Goal: Check status: Check status

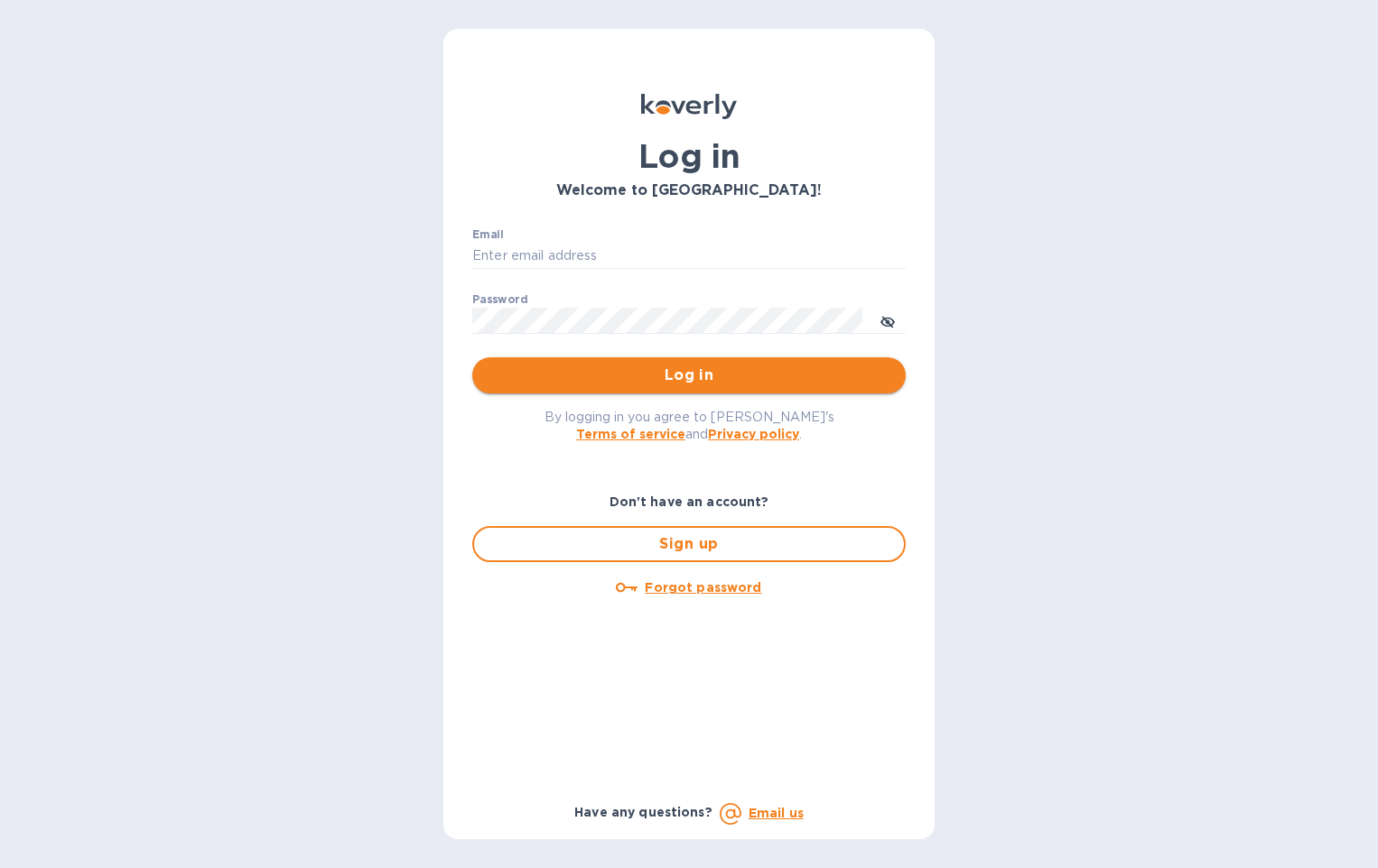
type input "[PERSON_NAME][EMAIL_ADDRESS][DOMAIN_NAME]"
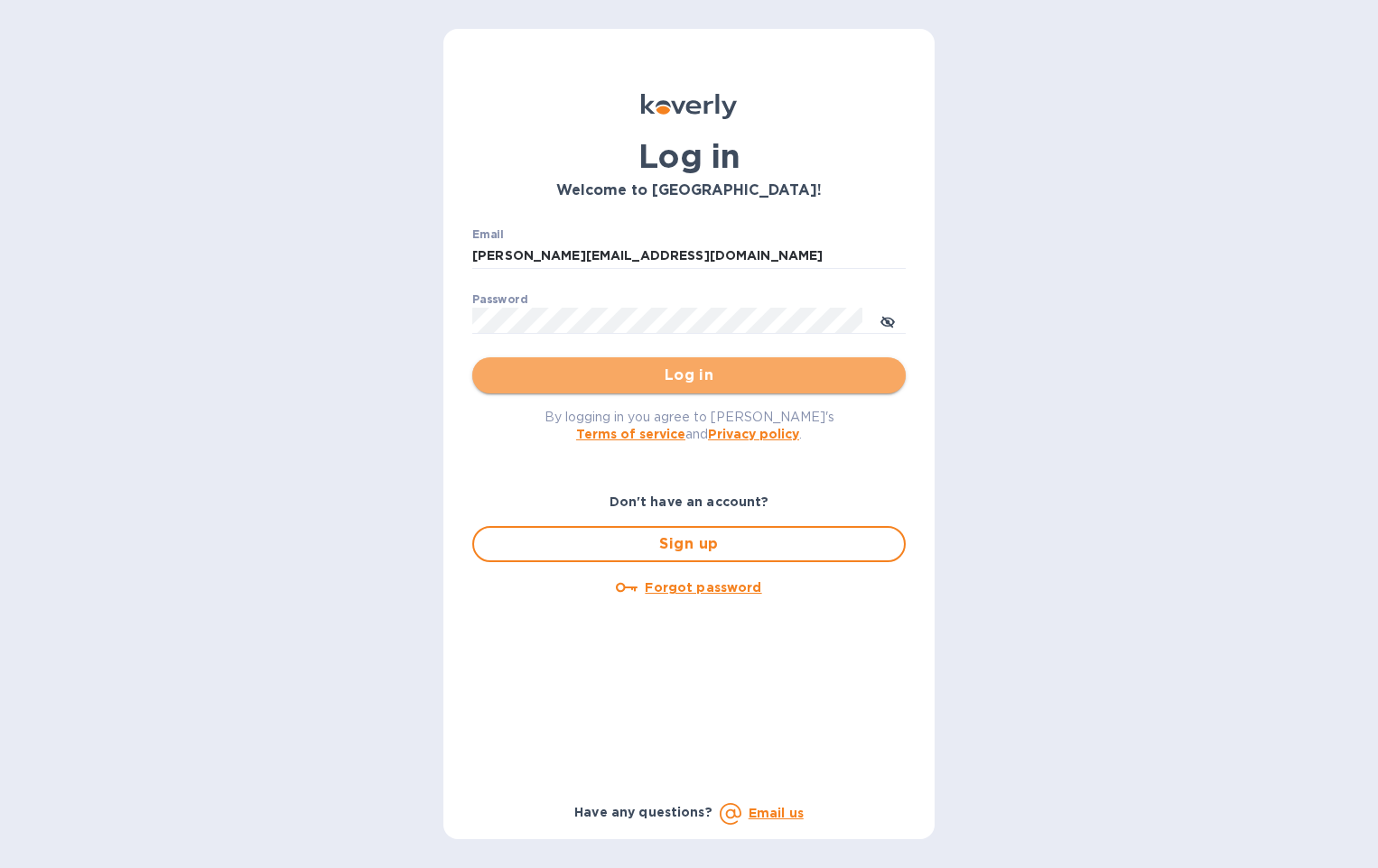
click at [706, 385] on span "Log in" at bounding box center [689, 376] width 405 height 22
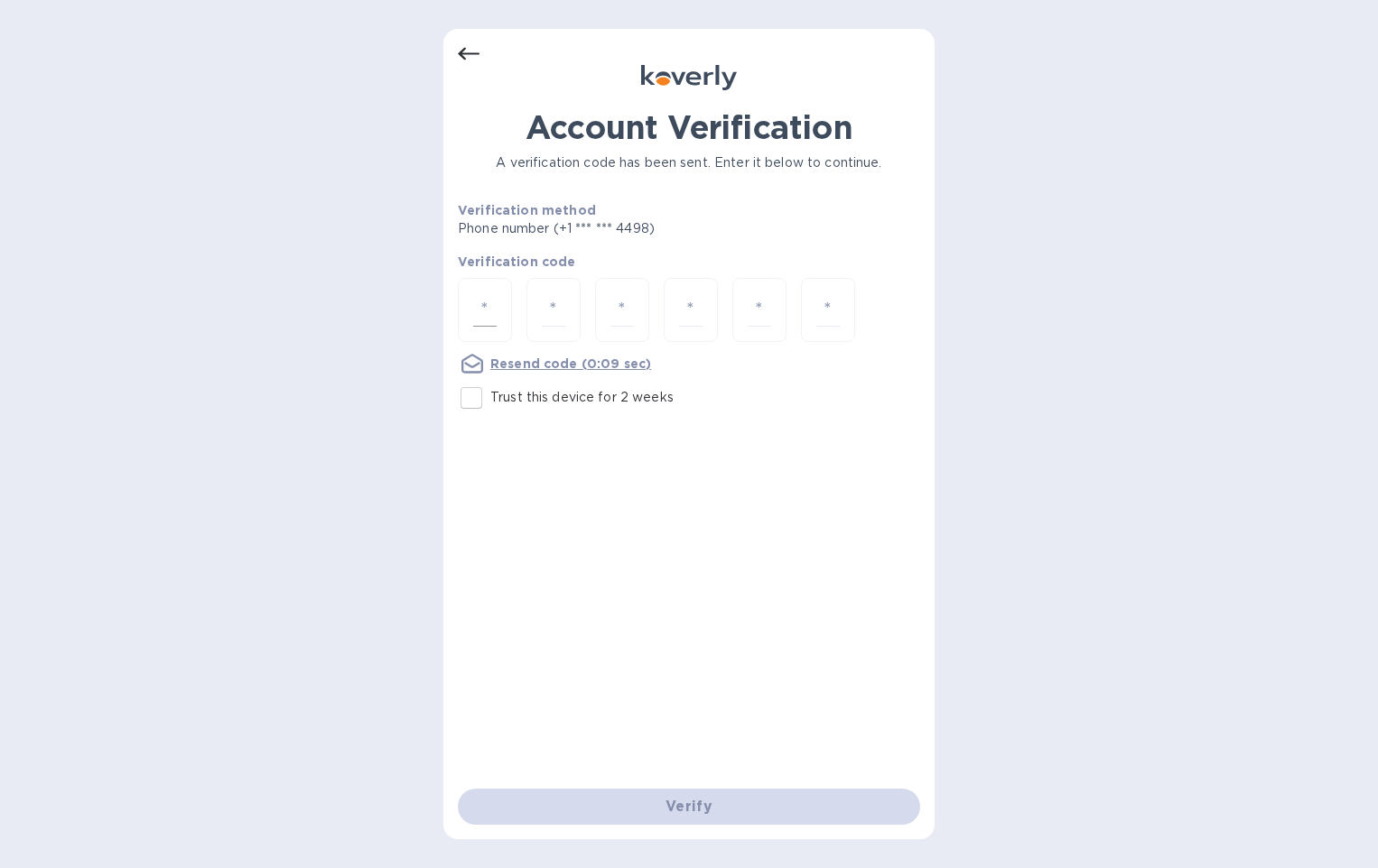
click at [491, 313] on input "number" at bounding box center [486, 310] width 24 height 34
type input "3"
type input "8"
type input "1"
type input "7"
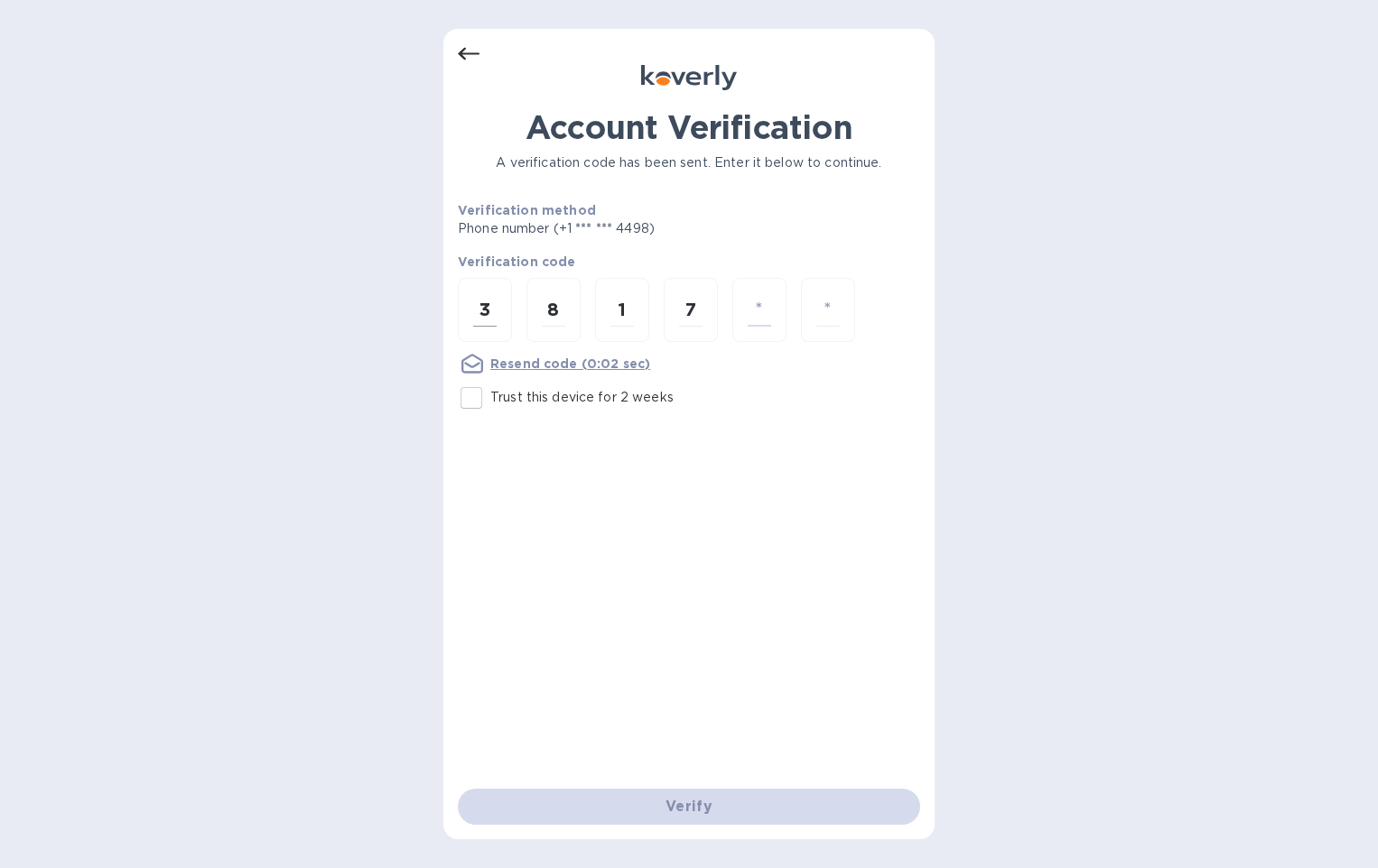
type input "1"
type input "0"
